Goal: Entertainment & Leisure: Consume media (video, audio)

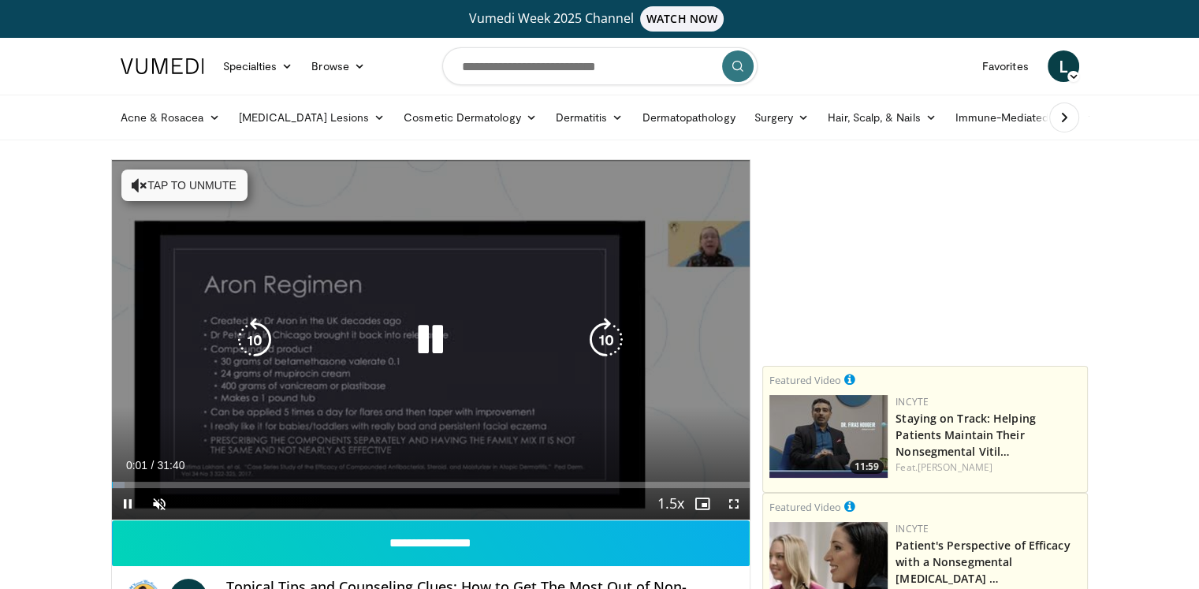
click at [429, 338] on icon "Video Player" at bounding box center [430, 340] width 44 height 44
